Goal: Check status

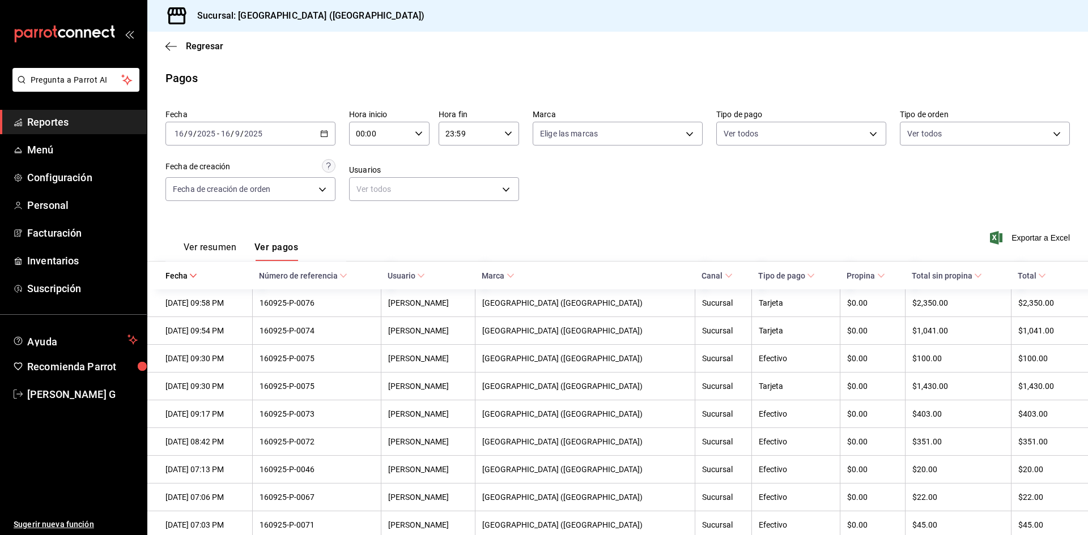
scroll to position [2011, 0]
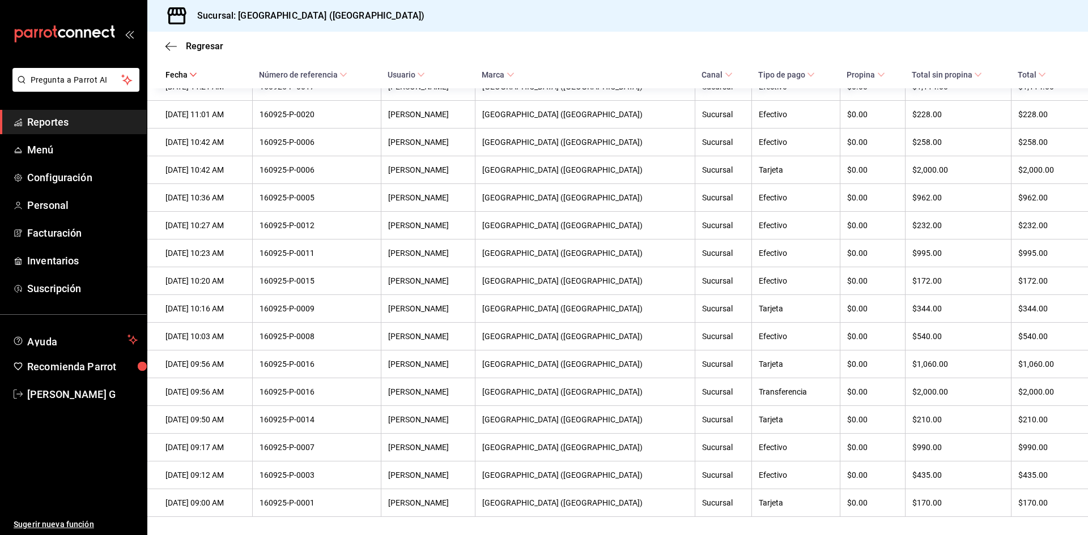
click at [70, 108] on li "Pregunta a Parrot AI" at bounding box center [74, 89] width 138 height 42
click at [74, 118] on span "Reportes" at bounding box center [82, 121] width 110 height 15
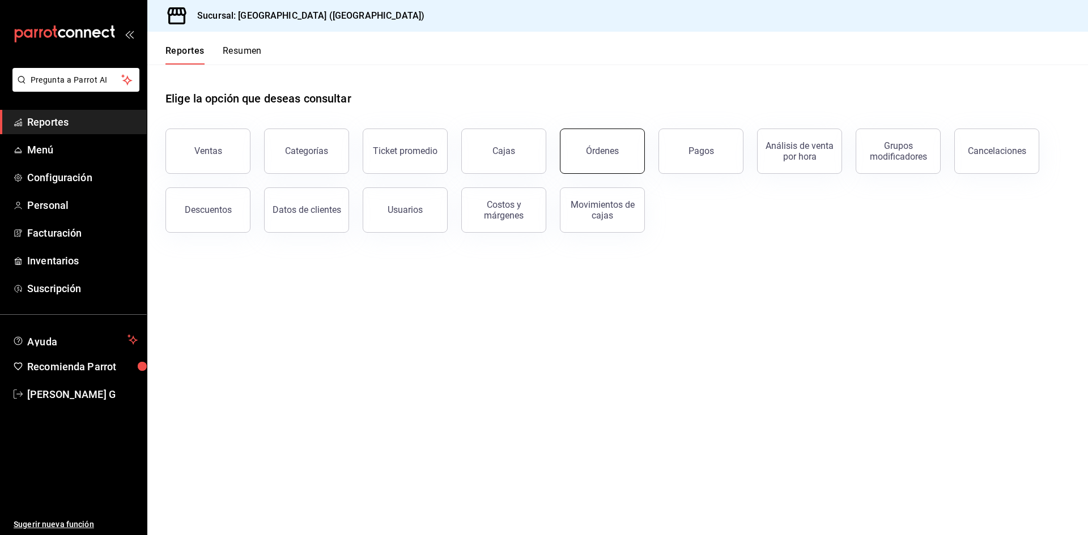
click at [593, 146] on button "Órdenes" at bounding box center [602, 151] width 85 height 45
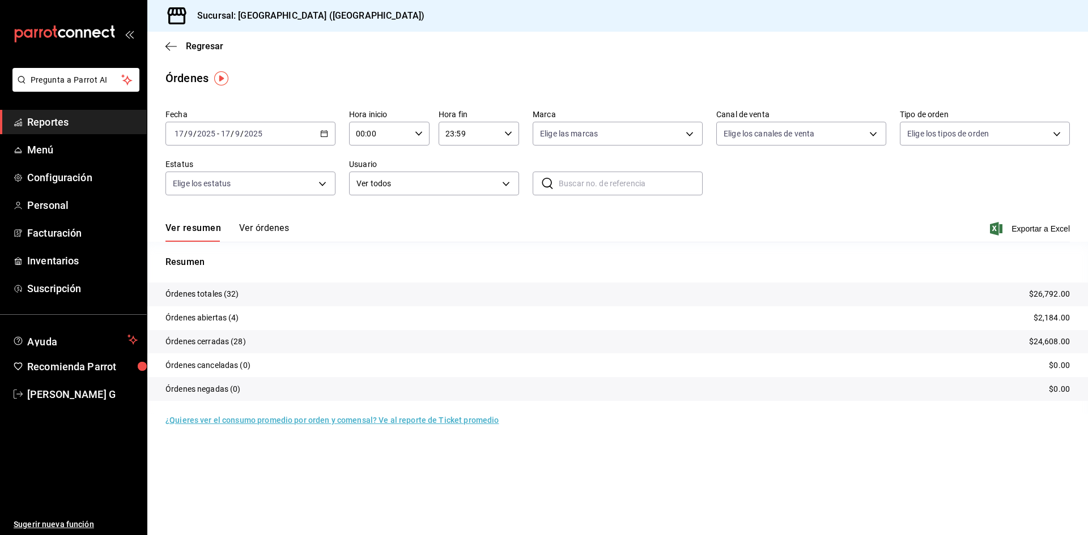
click at [247, 127] on div "[DATE] [DATE] - [DATE] [DATE]" at bounding box center [250, 134] width 170 height 24
click at [203, 191] on span "Ayer" at bounding box center [219, 194] width 88 height 12
click at [232, 126] on div "[DATE] [DATE] - [DATE] [DATE]" at bounding box center [250, 134] width 170 height 24
click at [225, 189] on span "Ayer" at bounding box center [219, 194] width 88 height 12
